Goal: Task Accomplishment & Management: Manage account settings

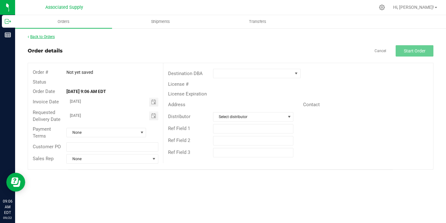
click at [42, 36] on link "Back to Orders" at bounding box center [41, 37] width 27 height 4
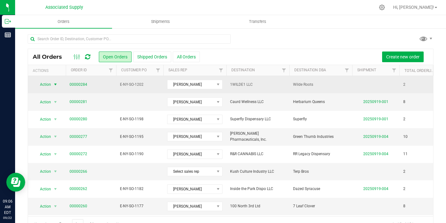
click at [56, 83] on span "select" at bounding box center [55, 84] width 5 height 5
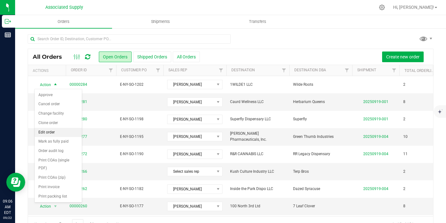
click at [53, 136] on li "Edit order" at bounding box center [58, 132] width 47 height 9
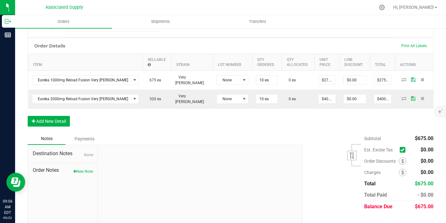
scroll to position [158, 0]
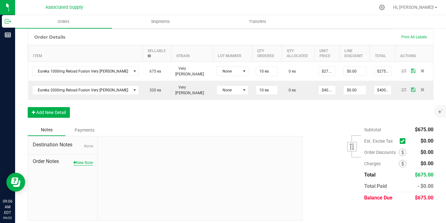
click at [87, 160] on button "New Note" at bounding box center [83, 163] width 20 height 6
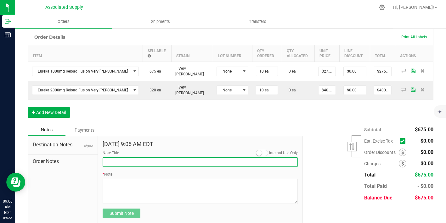
click at [123, 158] on input "Note Title" at bounding box center [200, 162] width 195 height 9
type input "NEW BANKING / WIRE INFO"
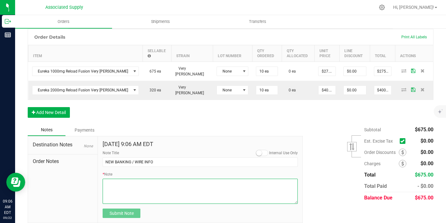
click at [126, 185] on textarea "* Note" at bounding box center [200, 191] width 195 height 25
paste textarea "Bank info for payment. Dime Community bank Routing # [US_BANK_ROUTING_MICR] Acc…"
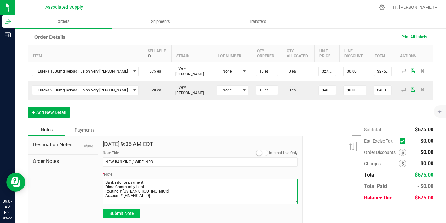
type textarea "Bank info for payment. Dime Community bank Routing # [US_BANK_ROUTING_MICR] Acc…"
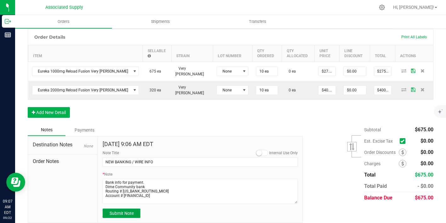
click at [126, 211] on span "Submit Note" at bounding box center [122, 213] width 24 height 5
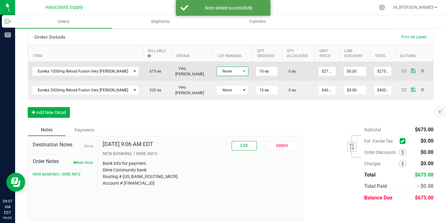
click at [217, 68] on span "None" at bounding box center [228, 71] width 23 height 9
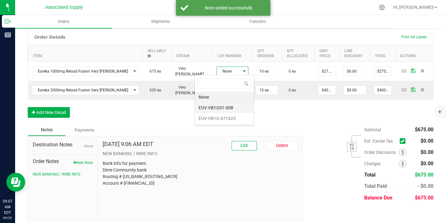
click at [220, 108] on li "EUV-VB1G01-008" at bounding box center [224, 108] width 59 height 11
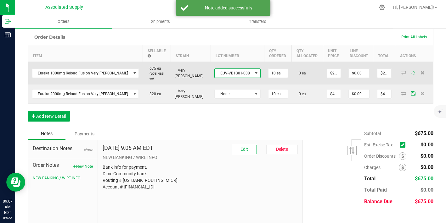
click at [254, 71] on span at bounding box center [256, 73] width 5 height 5
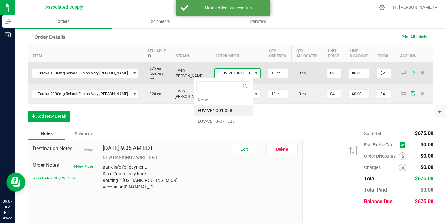
scroll to position [9, 46]
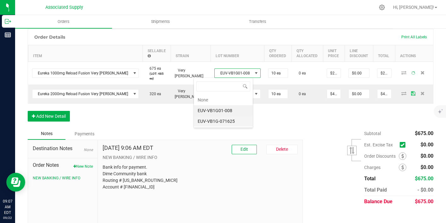
click at [220, 119] on div "Order Details Print All Labels Item Sellable Strain Lot Number Qty Ordered Qty …" at bounding box center [231, 78] width 406 height 99
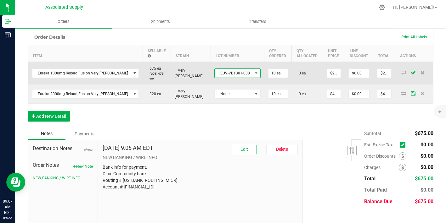
click at [223, 70] on span "EUV-VB1G01-008" at bounding box center [234, 73] width 38 height 9
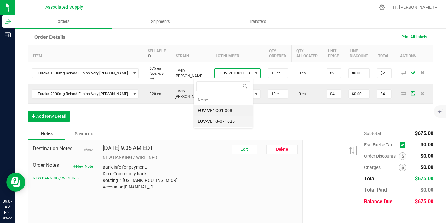
click at [227, 122] on li "EUV-VB1G-071625" at bounding box center [223, 121] width 59 height 11
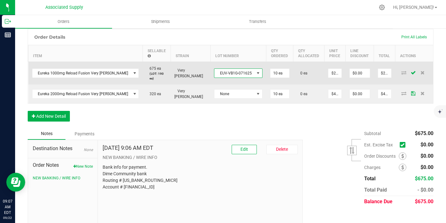
click at [226, 72] on span "EUV-VB1G-071625" at bounding box center [234, 73] width 40 height 9
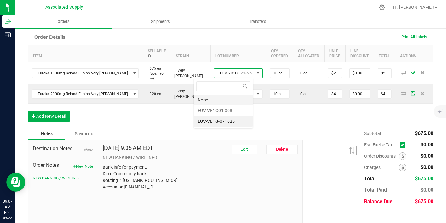
scroll to position [9, 48]
click at [225, 110] on li "EUV-VB1G01-008" at bounding box center [223, 110] width 59 height 11
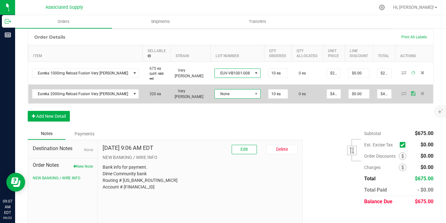
click at [230, 91] on span "None" at bounding box center [234, 94] width 38 height 9
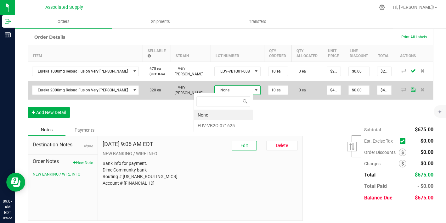
scroll to position [9, 46]
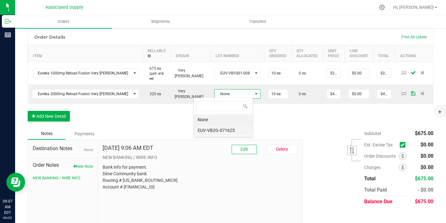
click at [216, 130] on li "EUV-VB2G-071625" at bounding box center [223, 130] width 59 height 11
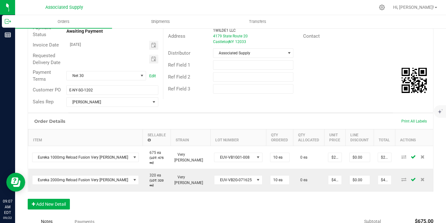
scroll to position [0, 0]
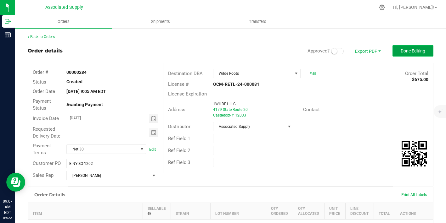
click at [408, 54] on button "Done Editing" at bounding box center [412, 50] width 41 height 11
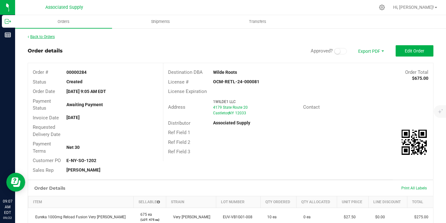
click at [48, 37] on link "Back to Orders" at bounding box center [41, 37] width 27 height 4
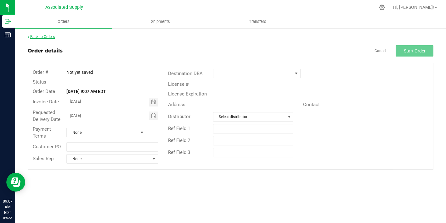
click at [45, 37] on link "Back to Orders" at bounding box center [41, 37] width 27 height 4
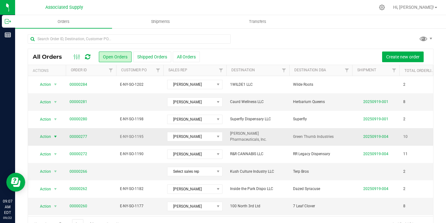
click at [57, 138] on span "select" at bounding box center [55, 136] width 5 height 5
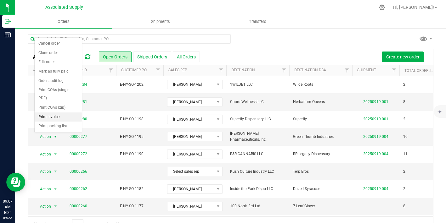
click at [55, 117] on li "Print invoice" at bounding box center [58, 117] width 47 height 9
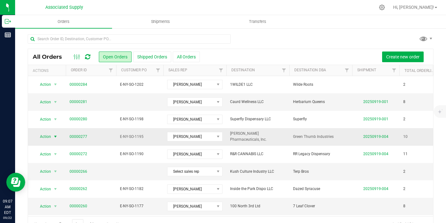
click at [54, 137] on span "select" at bounding box center [55, 136] width 5 height 5
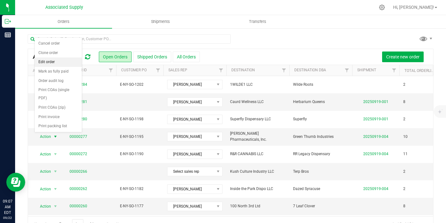
click at [50, 63] on li "Edit order" at bounding box center [58, 62] width 47 height 9
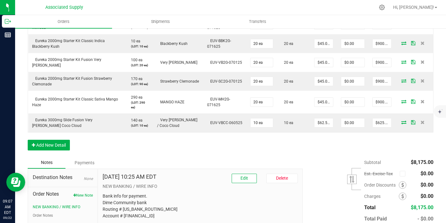
scroll to position [329, 0]
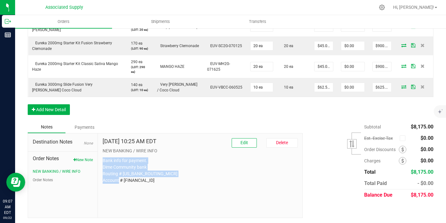
drag, startPoint x: 148, startPoint y: 180, endPoint x: 104, endPoint y: 161, distance: 48.5
click at [104, 161] on p "Bank info for payment. Dime Community bank Routing # [US_BANK_ROUTING_MICR] Acc…" at bounding box center [200, 171] width 195 height 26
copy p "Bank info for payment. Dime Community bank Routing # [US_BANK_ROUTING_MICR] Acc…"
